Goal: Task Accomplishment & Management: Use online tool/utility

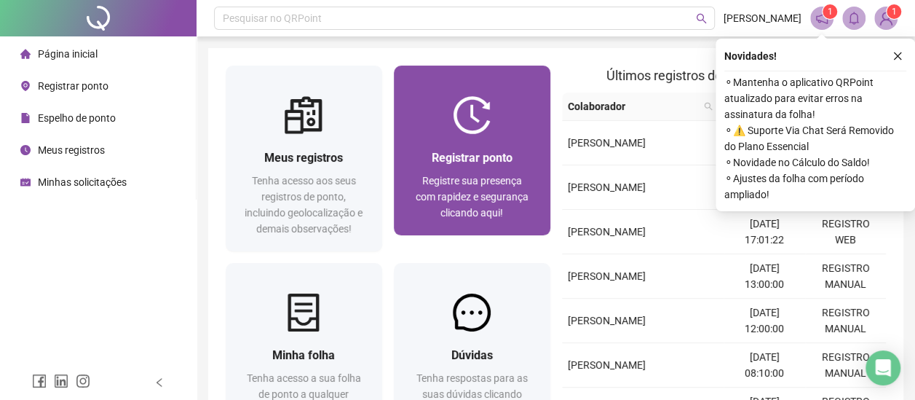
click at [467, 160] on span "Registrar ponto" at bounding box center [472, 158] width 81 height 14
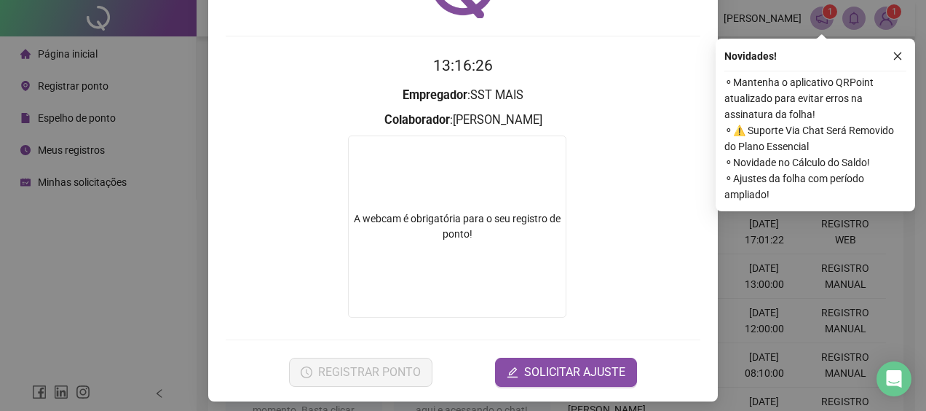
scroll to position [108, 0]
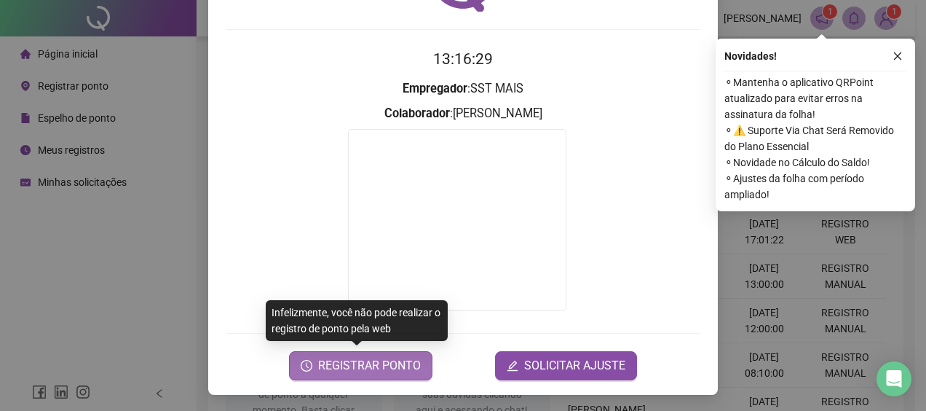
click at [358, 364] on span "REGISTRAR PONTO" at bounding box center [369, 365] width 103 height 17
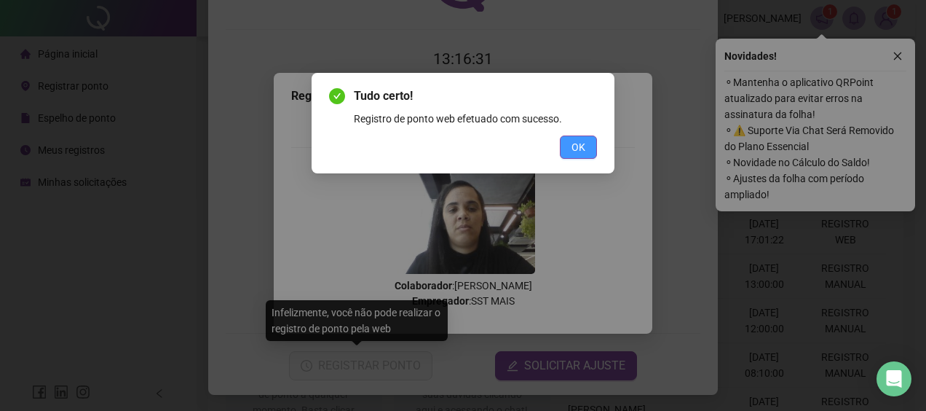
click at [584, 147] on span "OK" at bounding box center [578, 147] width 14 height 16
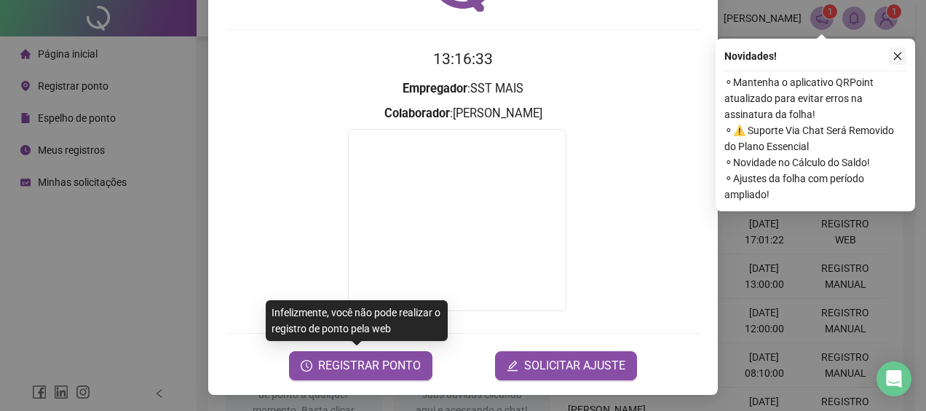
click at [895, 52] on icon "close" at bounding box center [897, 56] width 10 height 10
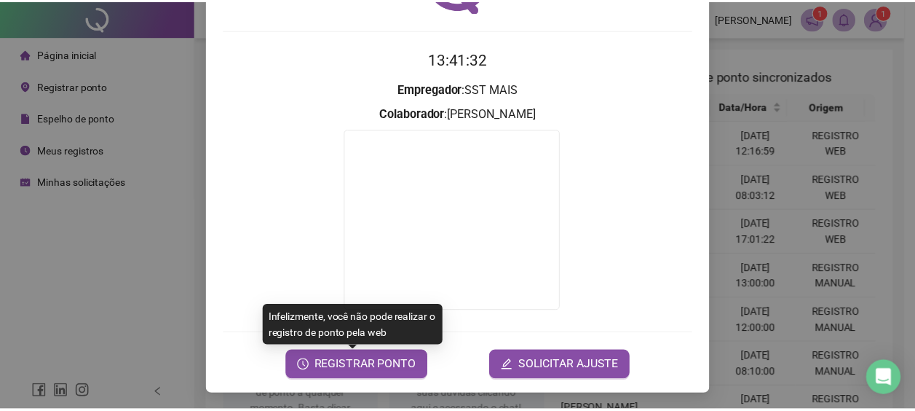
scroll to position [0, 0]
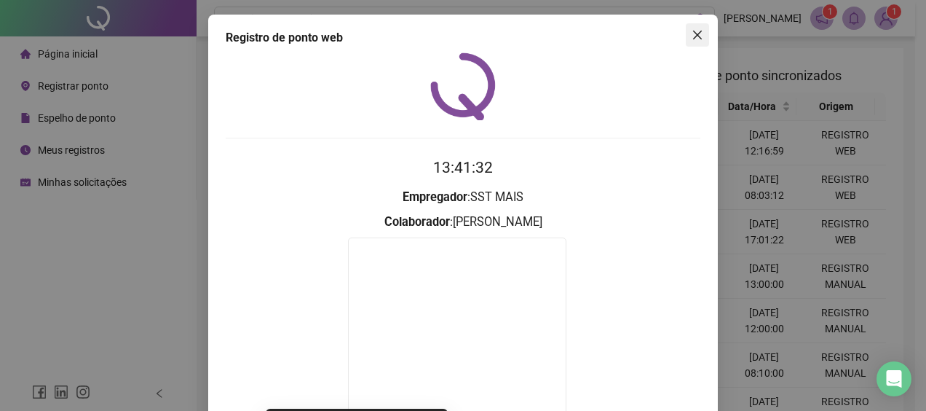
click at [696, 33] on icon "close" at bounding box center [697, 35] width 12 height 12
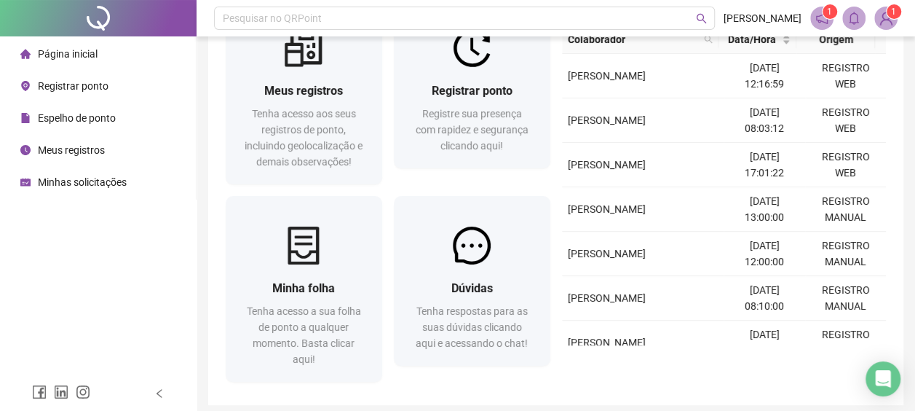
scroll to position [124, 0]
